Goal: Information Seeking & Learning: Learn about a topic

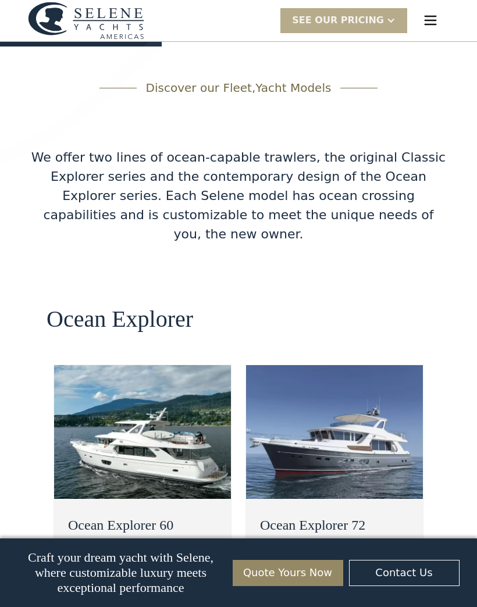
scroll to position [1846, 0]
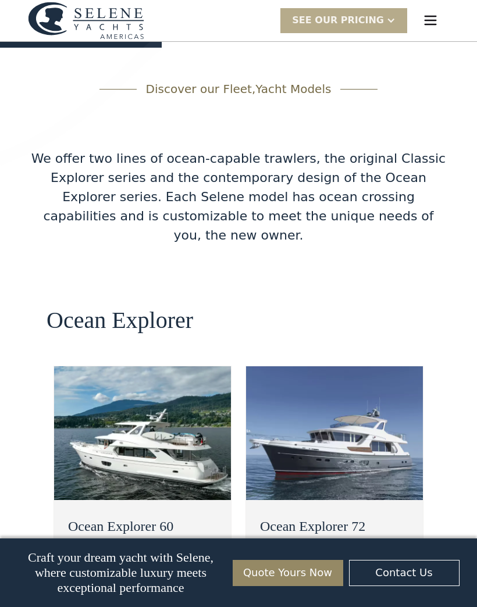
click at [157, 582] on link "view details" at bounding box center [124, 594] width 113 height 24
click at [183, 366] on img at bounding box center [142, 433] width 177 height 134
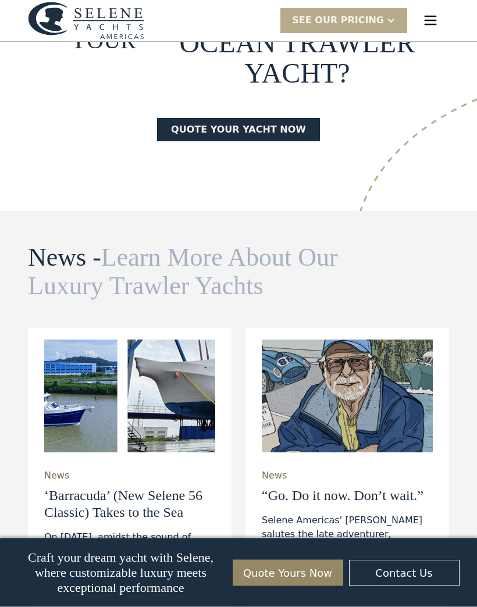
scroll to position [3697, 0]
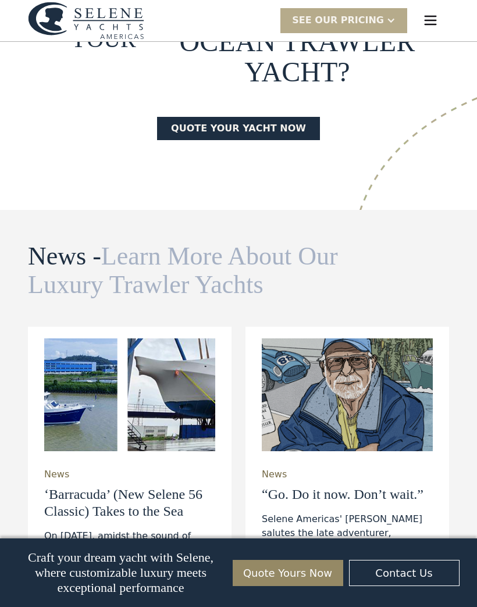
click at [171, 486] on h3 "‘Barracuda’ (New Selene 56 Classic) Takes to the Sea" at bounding box center [129, 503] width 171 height 34
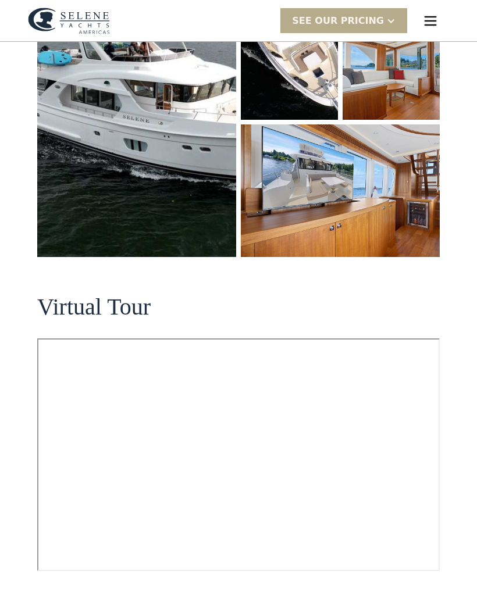
scroll to position [298, 0]
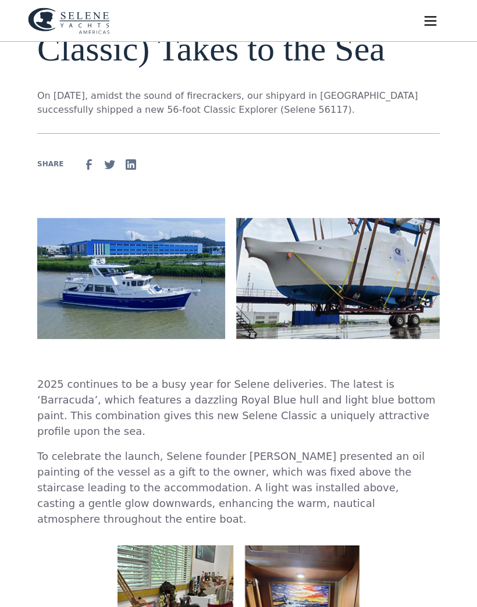
scroll to position [105, 0]
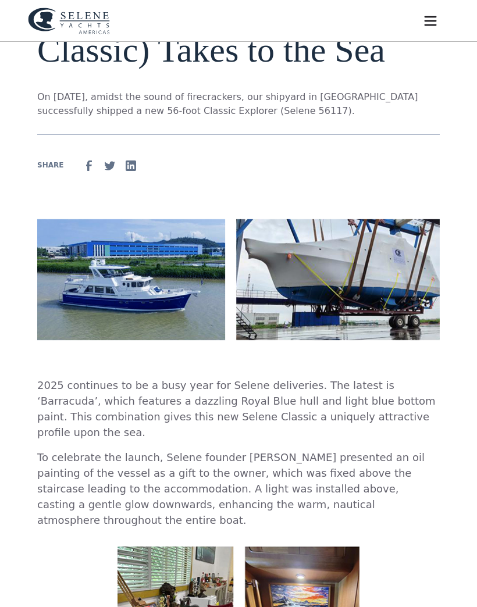
click at [178, 289] on img at bounding box center [238, 279] width 402 height 121
click at [325, 272] on img at bounding box center [238, 279] width 402 height 121
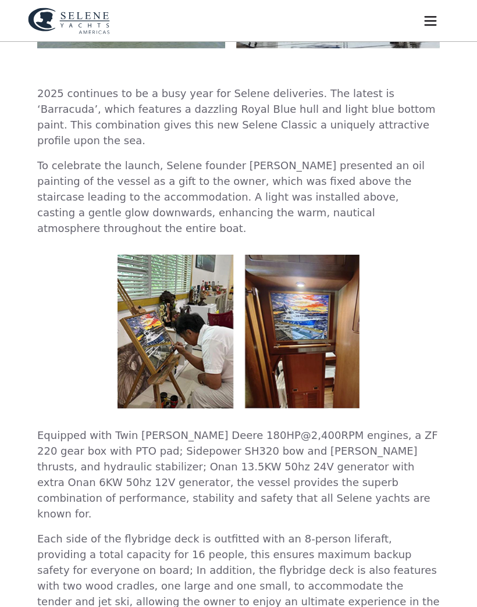
scroll to position [396, 0]
